Goal: Check status: Check status

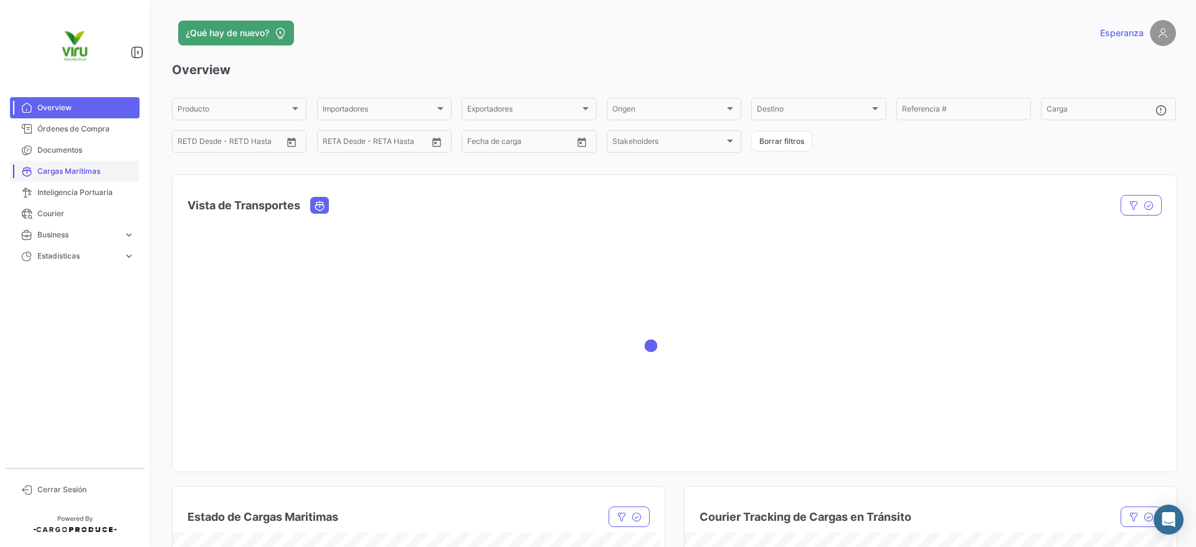
click at [59, 166] on span "Cargas Marítimas" at bounding box center [85, 171] width 97 height 11
click at [77, 172] on span "Cargas Marítimas" at bounding box center [85, 171] width 97 height 11
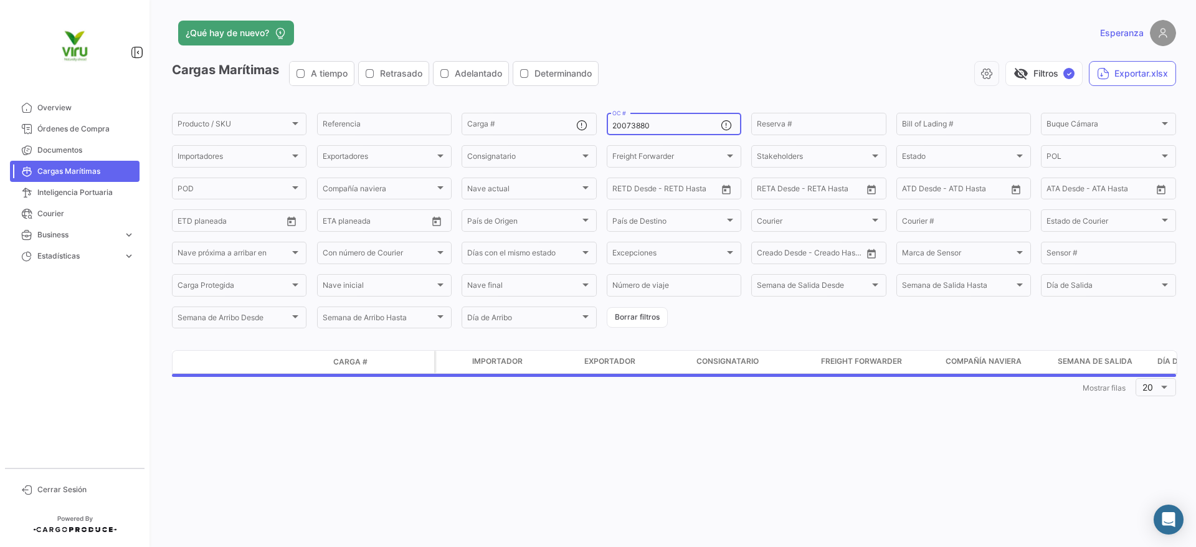
drag, startPoint x: 684, startPoint y: 132, endPoint x: 670, endPoint y: 132, distance: 14.3
click at [670, 132] on div "20073880 OC #" at bounding box center [666, 123] width 108 height 24
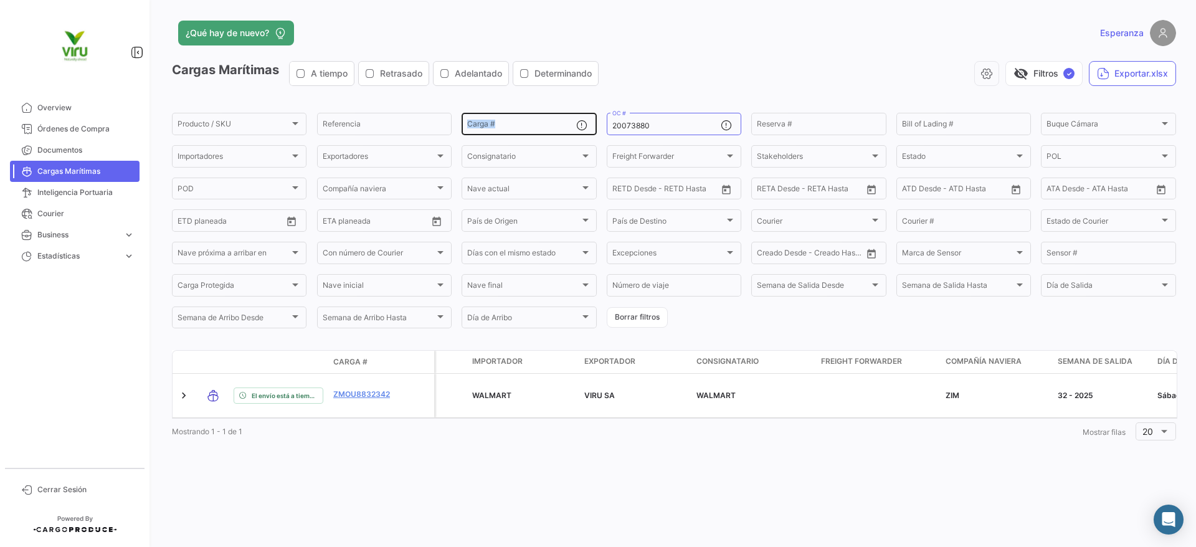
drag, startPoint x: 634, startPoint y: 131, endPoint x: 559, endPoint y: 133, distance: 75.4
click at [0, 0] on div "Producto / SKU Producto / SKU Referencia Carga # 20073880 OC # Reserva # Bill o…" at bounding box center [0, 0] width 0 height 0
click at [531, 129] on input "Carga #" at bounding box center [521, 125] width 108 height 9
drag, startPoint x: 660, startPoint y: 119, endPoint x: 861, endPoint y: 140, distance: 202.2
click at [575, 108] on app-list-header "Cargas Marítimas A tiempo Retrasado Adelantado Determinando visibility_off Filt…" at bounding box center [674, 195] width 1004 height 269
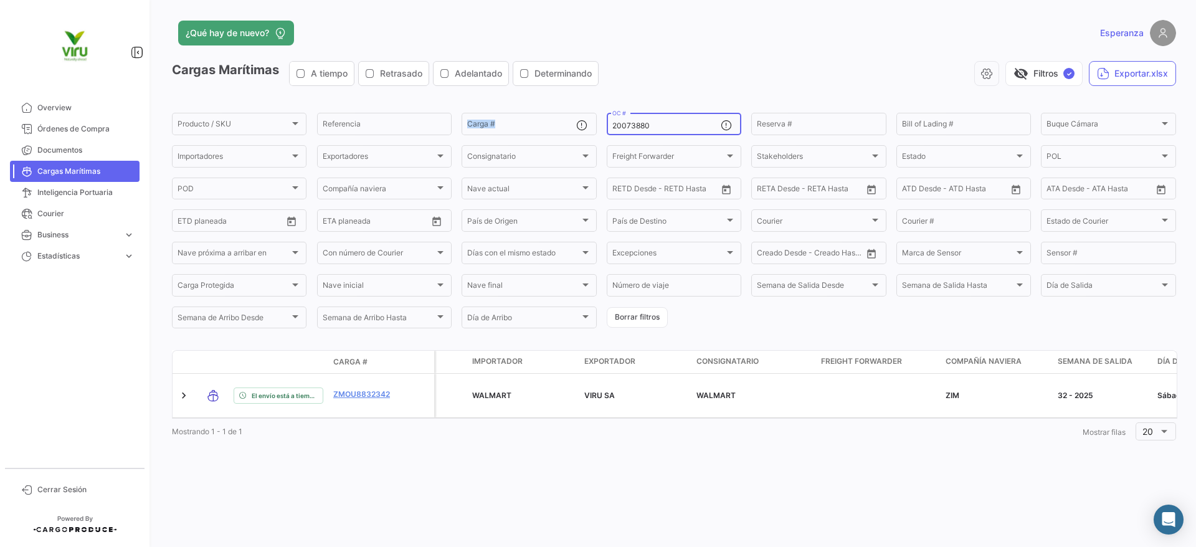
click at [688, 117] on div "20073880 OC #" at bounding box center [666, 123] width 108 height 24
drag, startPoint x: 672, startPoint y: 129, endPoint x: 603, endPoint y: 130, distance: 68.5
click at [600, 129] on form "Producto / SKU Producto / SKU Referencia Carga # 20073880 OC # Reserva # Bill o…" at bounding box center [674, 220] width 1004 height 219
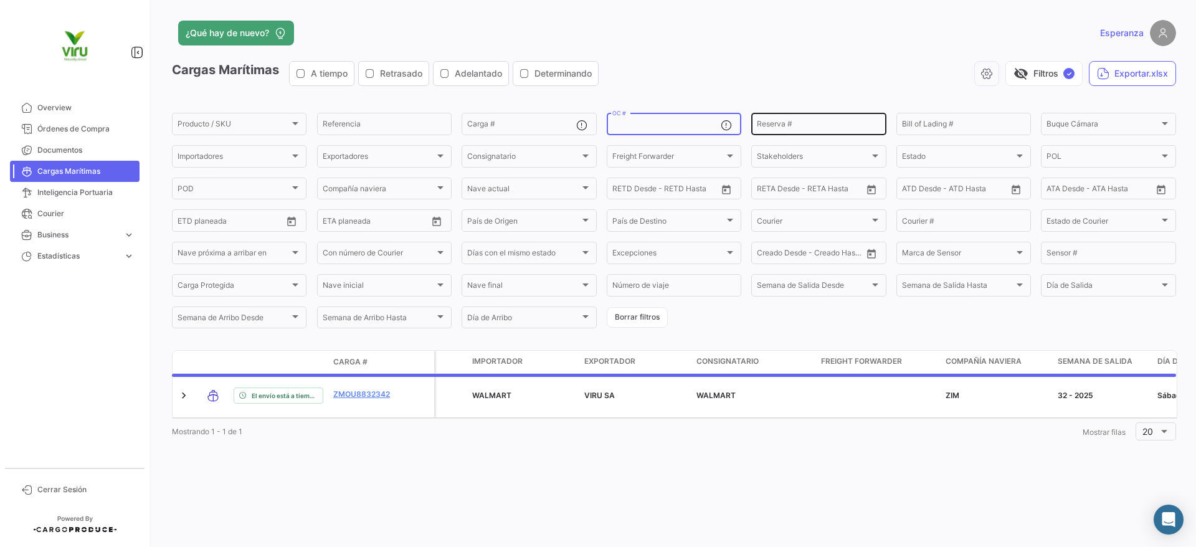
click at [798, 131] on div "Reserva #" at bounding box center [818, 123] width 123 height 24
click at [804, 130] on input "Reserva #" at bounding box center [818, 125] width 123 height 9
paste input "EBKG13630771"
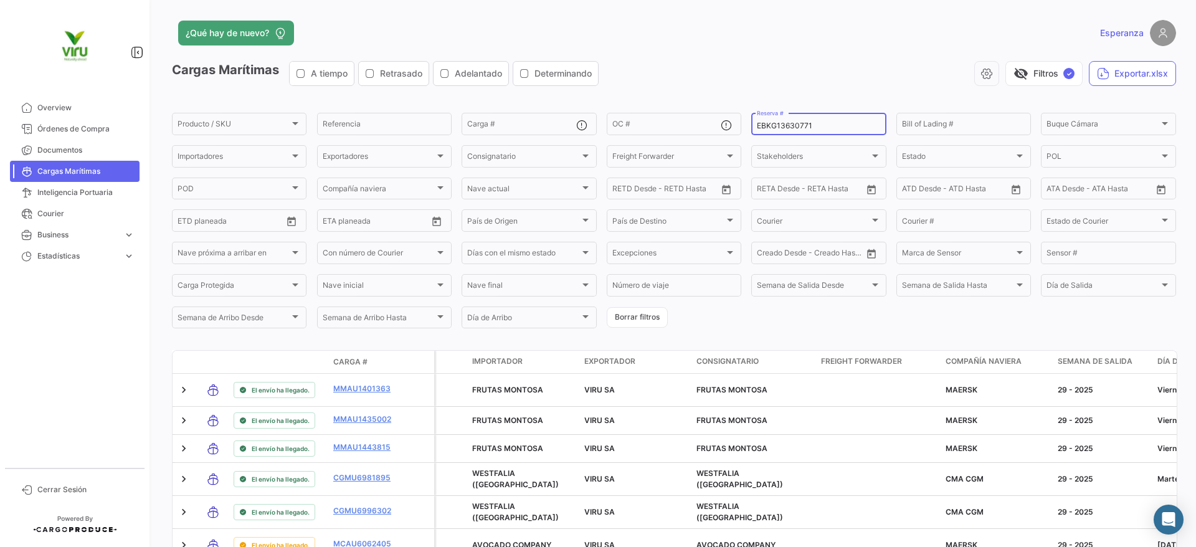
type input "EBKG13630771"
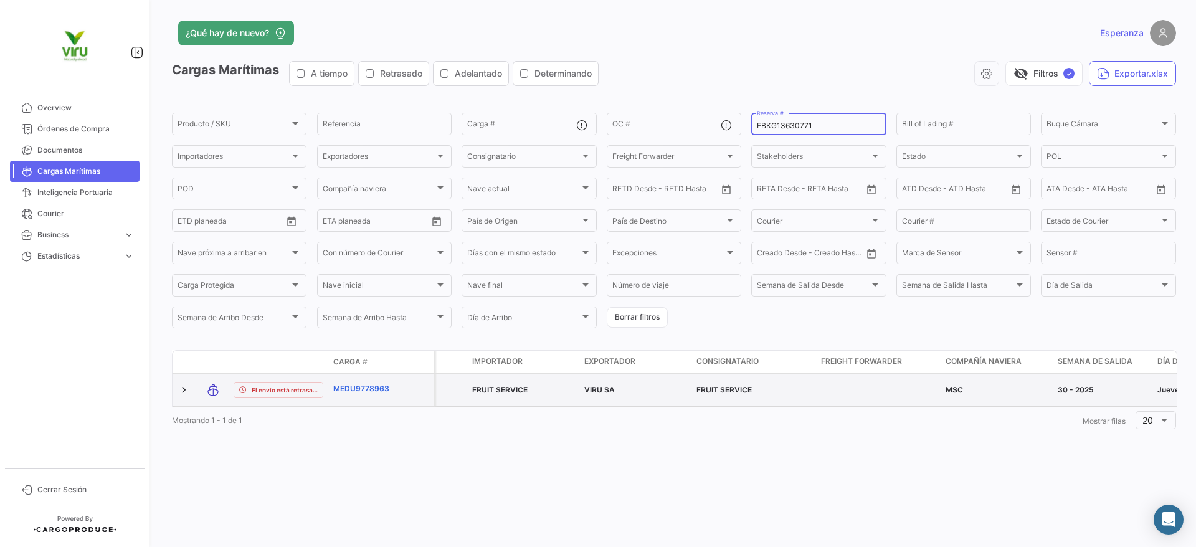
click at [377, 389] on link "MEDU9778963" at bounding box center [365, 388] width 65 height 11
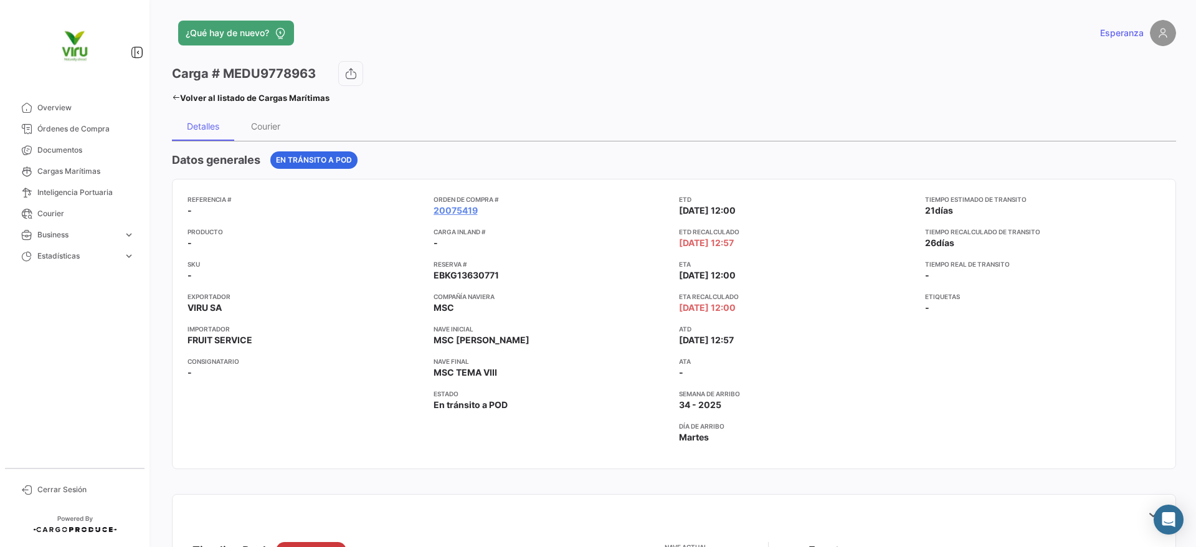
click at [598, 224] on div "Orden de Compra # 20075419 Carga inland # - Reserva # EBKG13630771 Compañía nav…" at bounding box center [551, 323] width 236 height 259
click at [813, 283] on div "ETD [DATE] 12:00 ETD Recalculado [DATE] 12:57 ETA [DATE] 12:00 ETA Recalculado …" at bounding box center [797, 323] width 236 height 259
drag, startPoint x: 775, startPoint y: 272, endPoint x: 682, endPoint y: 270, distance: 92.2
click at [681, 270] on app-card-info-label "ETA [DATE] 12:00" at bounding box center [797, 270] width 236 height 22
click at [768, 275] on app-card-info-label "ETA [DATE] 12:00" at bounding box center [797, 270] width 236 height 22
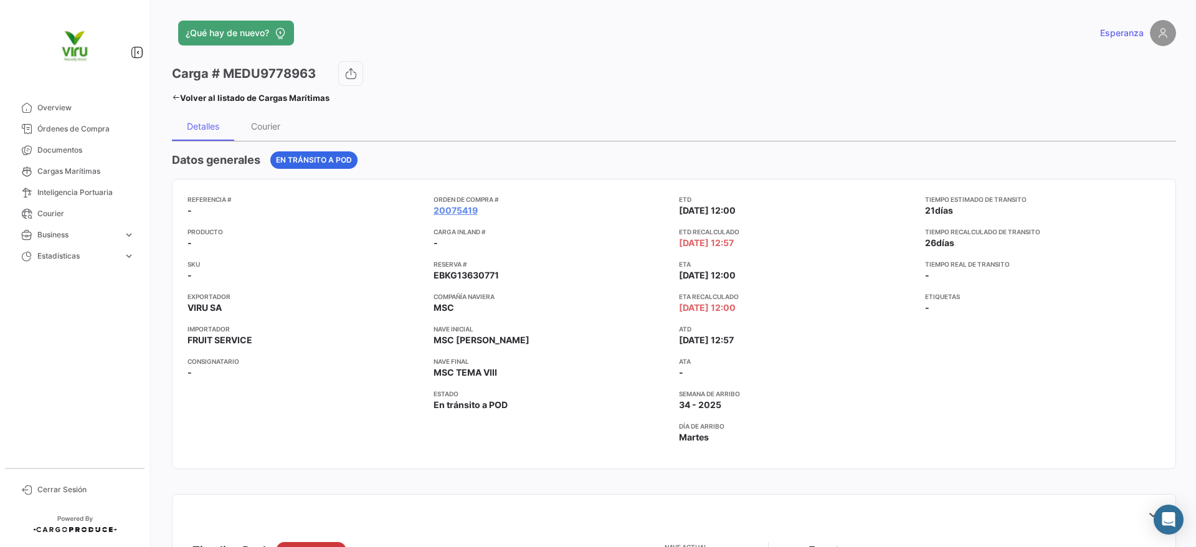
drag, startPoint x: 738, startPoint y: 303, endPoint x: 762, endPoint y: 310, distance: 24.6
click at [658, 300] on div "Referencia # - Producto - SKU - Exportador VIRU SA Importador FRUIT SERVICE Con…" at bounding box center [673, 323] width 973 height 259
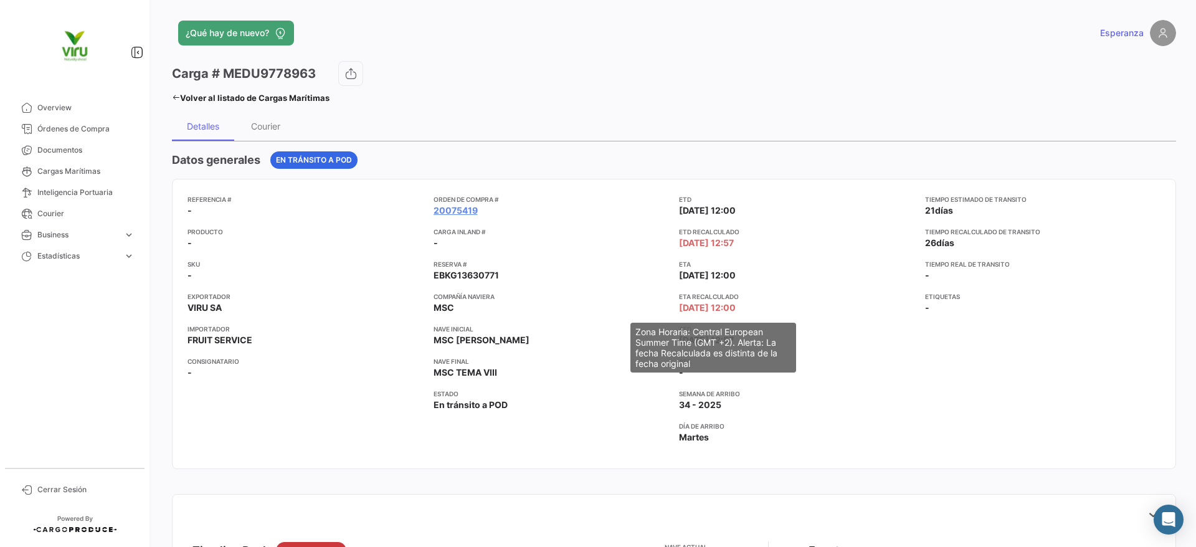
click at [788, 310] on app-card-info-label "ETA Recalculado [DATE] 12:00" at bounding box center [797, 302] width 236 height 22
